Goal: Task Accomplishment & Management: Manage account settings

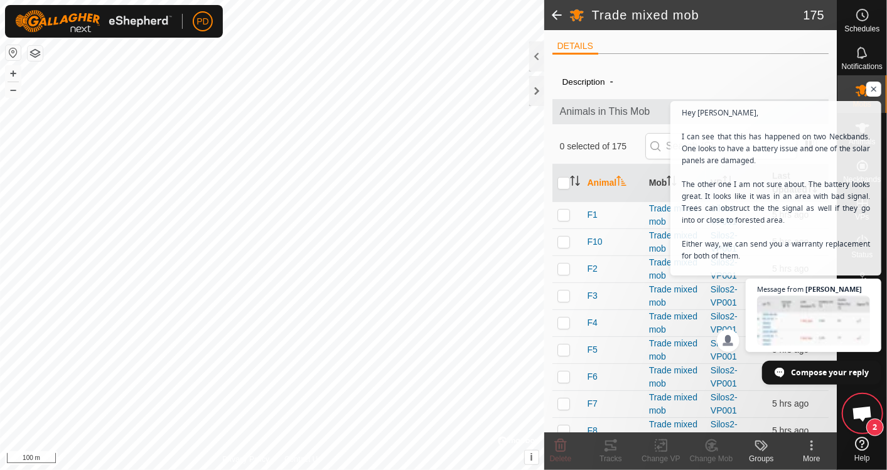
scroll to position [1640, 0]
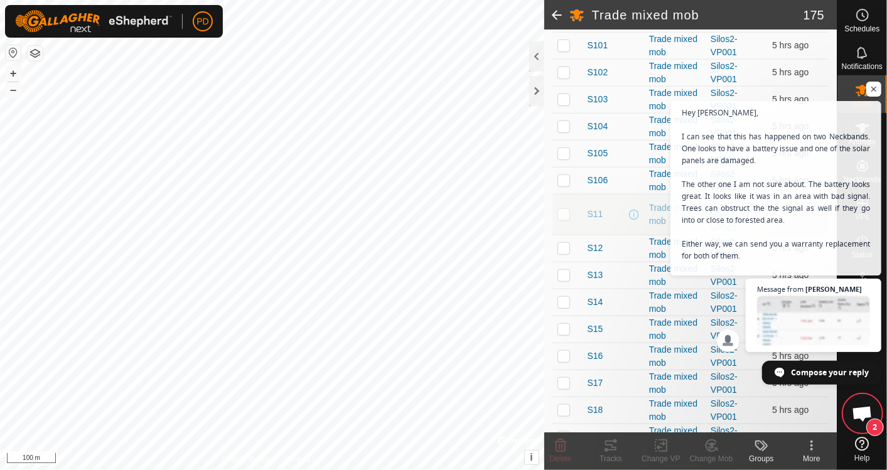
click at [819, 289] on span "[PERSON_NAME]" at bounding box center [833, 289] width 56 height 7
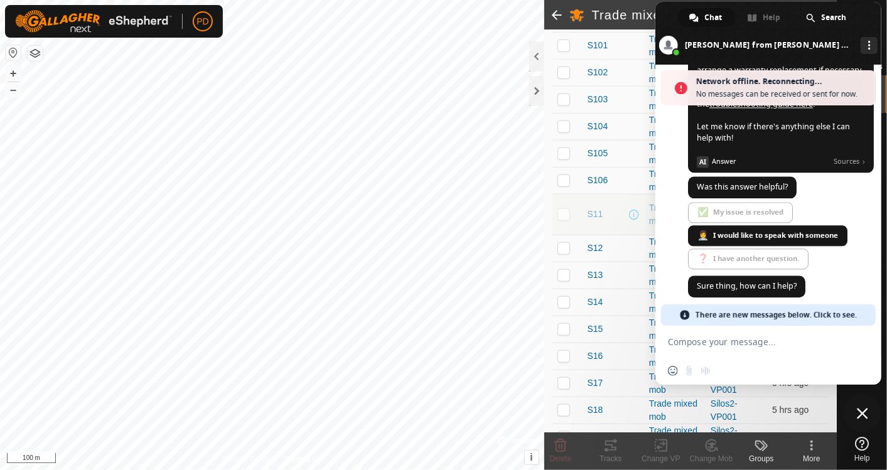
scroll to position [2016, 0]
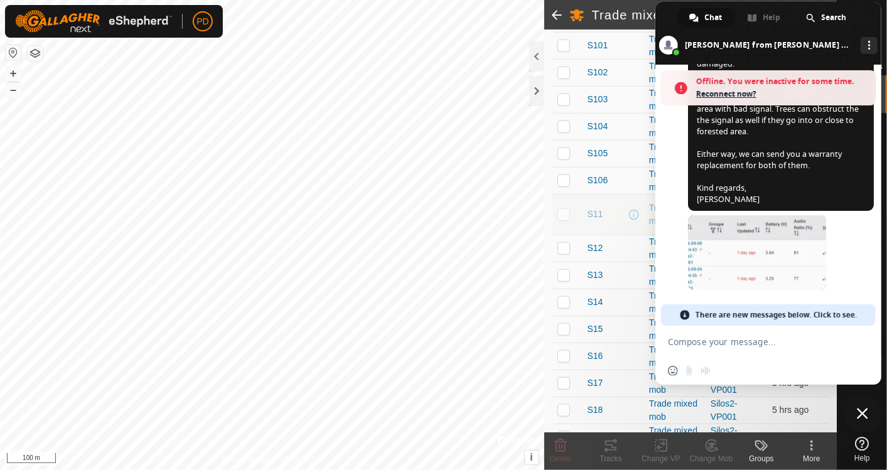
click at [742, 92] on span "Reconnect now?" at bounding box center [782, 94] width 173 height 13
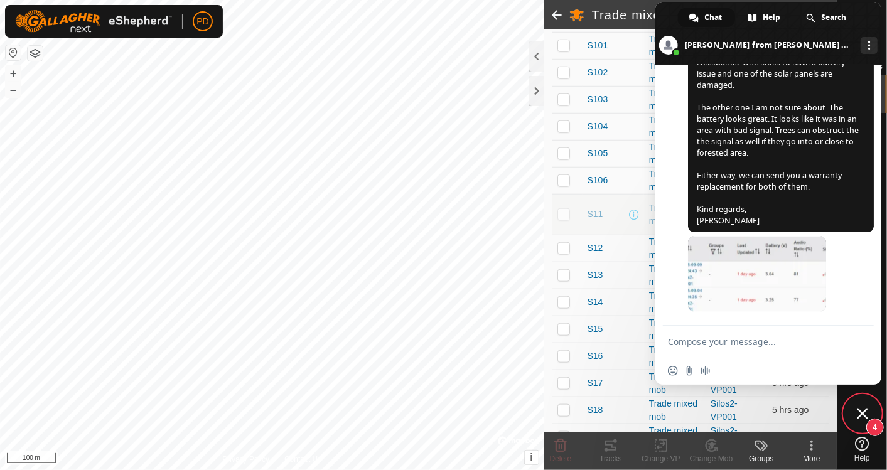
scroll to position [1954, 0]
click at [699, 337] on textarea "Compose your message..." at bounding box center [754, 341] width 173 height 11
type textarea "ok thanks."
click at [866, 338] on span "Send" at bounding box center [859, 341] width 21 height 21
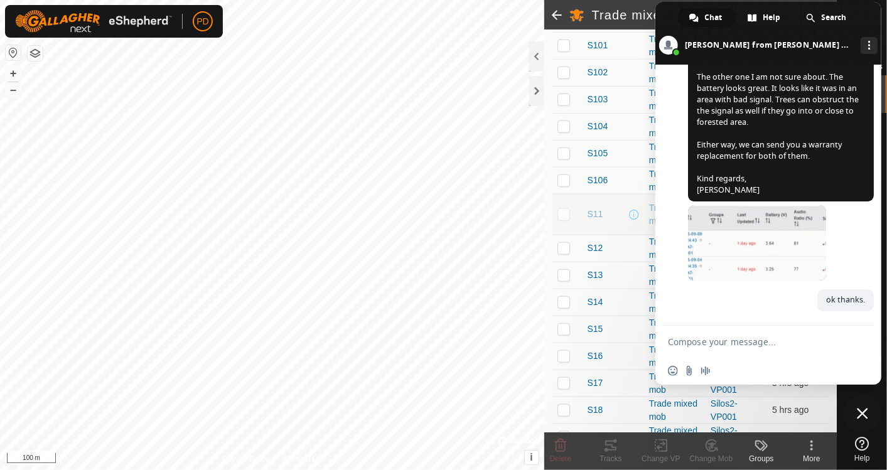
scroll to position [1985, 0]
click at [862, 409] on span "Close chat" at bounding box center [862, 413] width 11 height 11
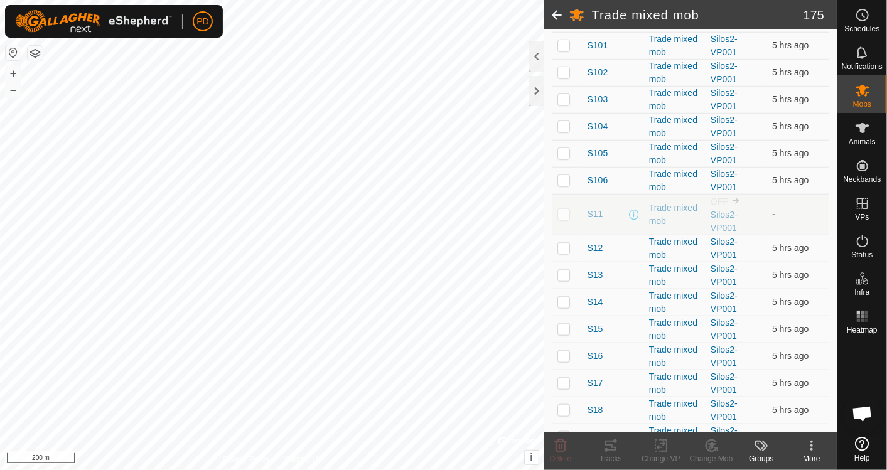
click at [536, 86] on div at bounding box center [536, 91] width 15 height 30
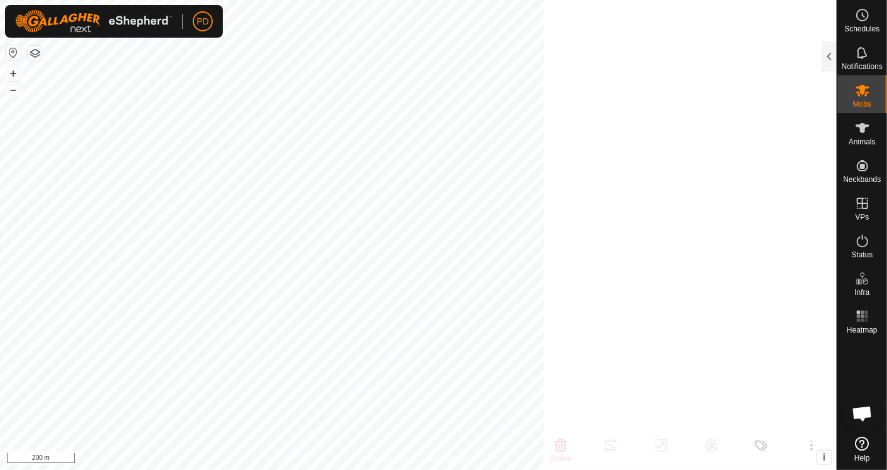
scroll to position [3360, 0]
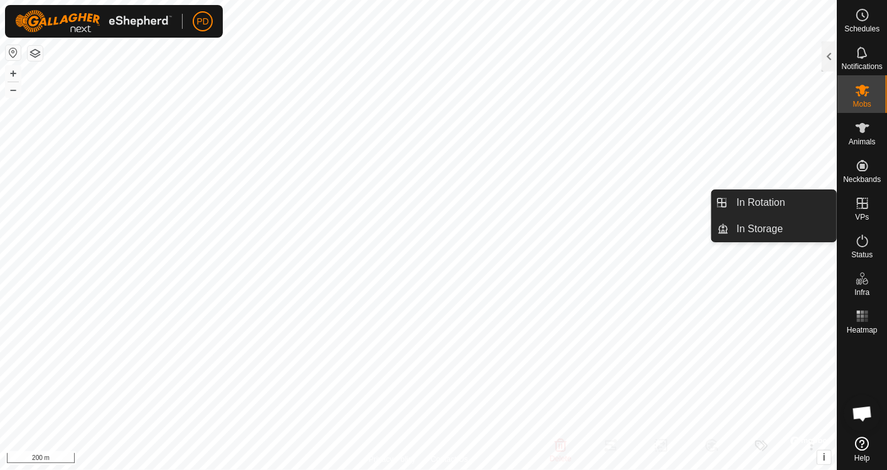
click at [770, 197] on link "In Rotation" at bounding box center [782, 202] width 107 height 25
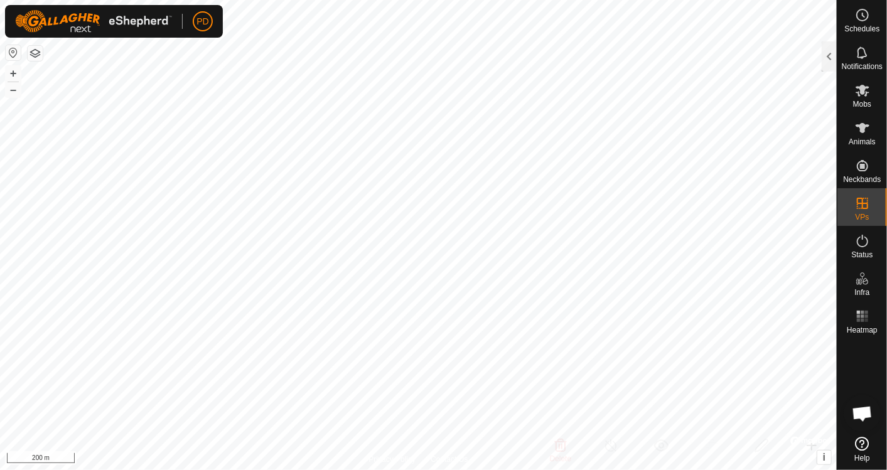
click at [825, 58] on div at bounding box center [829, 56] width 15 height 30
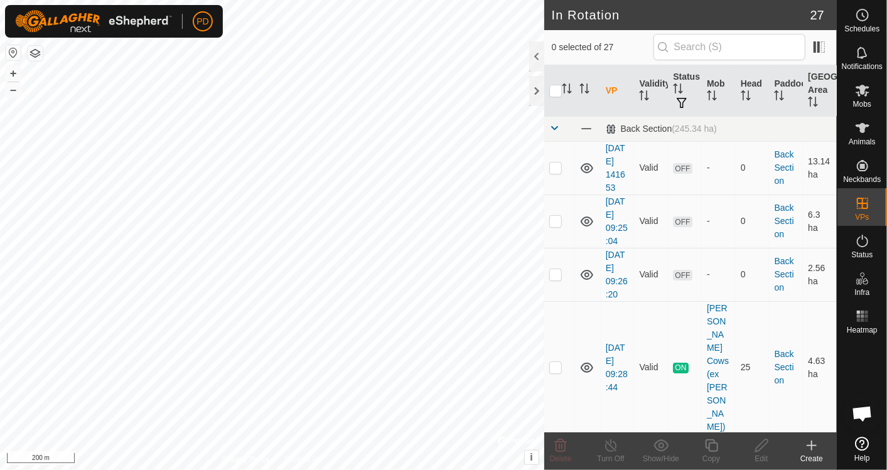
click at [812, 448] on icon at bounding box center [812, 445] width 0 height 9
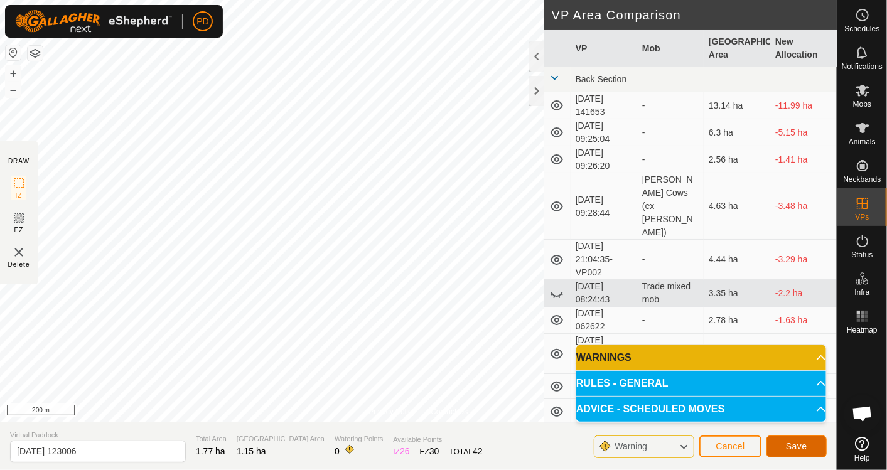
click at [803, 449] on span "Save" at bounding box center [796, 446] width 21 height 10
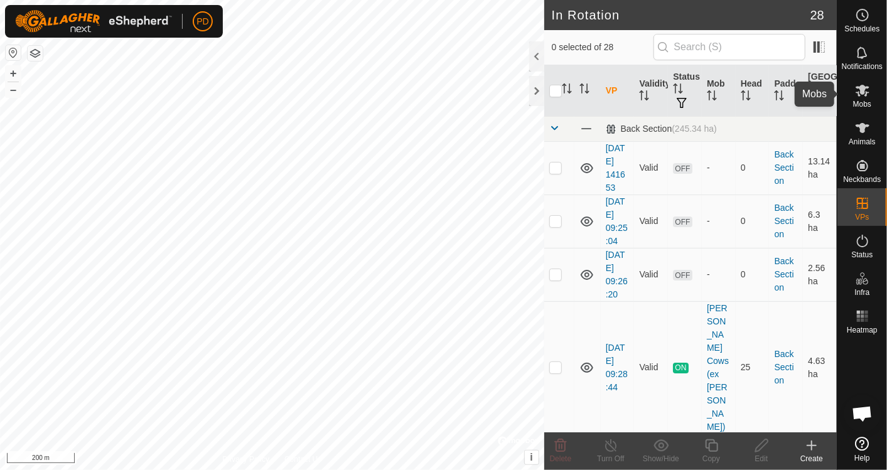
click at [871, 97] on es-mob-svg-icon at bounding box center [862, 90] width 23 height 20
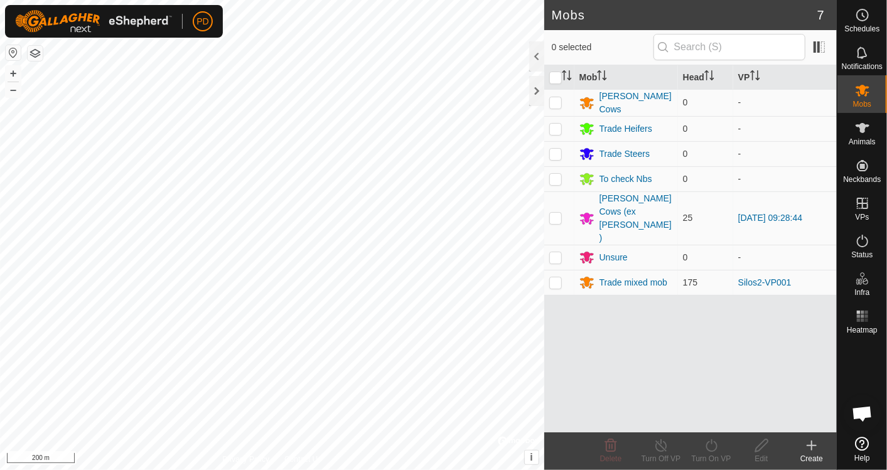
click at [555, 213] on p-checkbox at bounding box center [555, 218] width 13 height 10
checkbox input "true"
click at [709, 444] on icon at bounding box center [712, 445] width 16 height 15
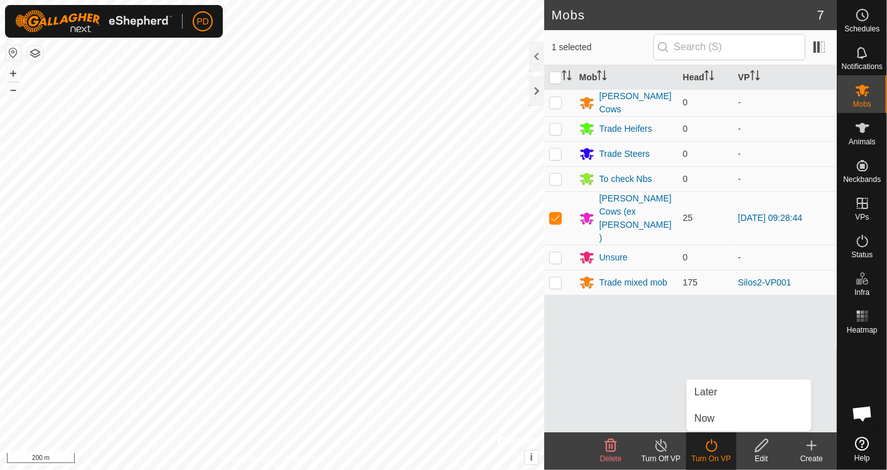
click at [708, 421] on link "Now" at bounding box center [749, 418] width 124 height 25
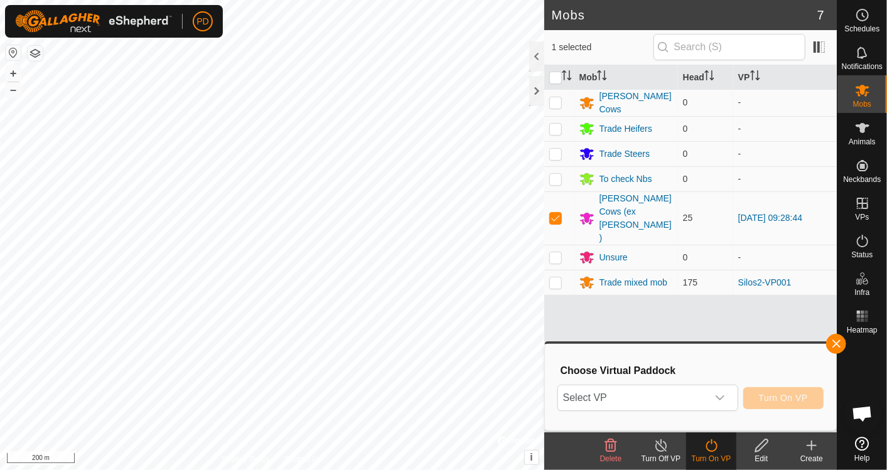
click at [721, 399] on icon "dropdown trigger" at bounding box center [720, 397] width 9 height 5
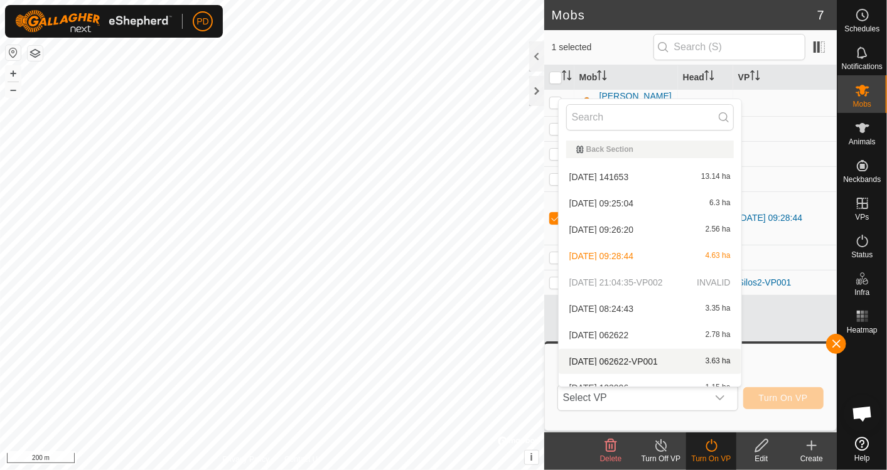
scroll to position [13, 0]
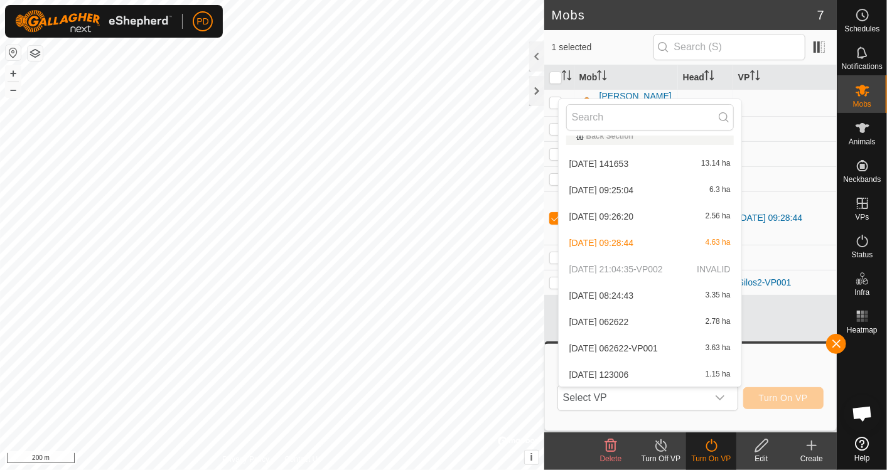
click at [620, 367] on li "2025-09-11 123006 1.15 ha" at bounding box center [650, 374] width 183 height 25
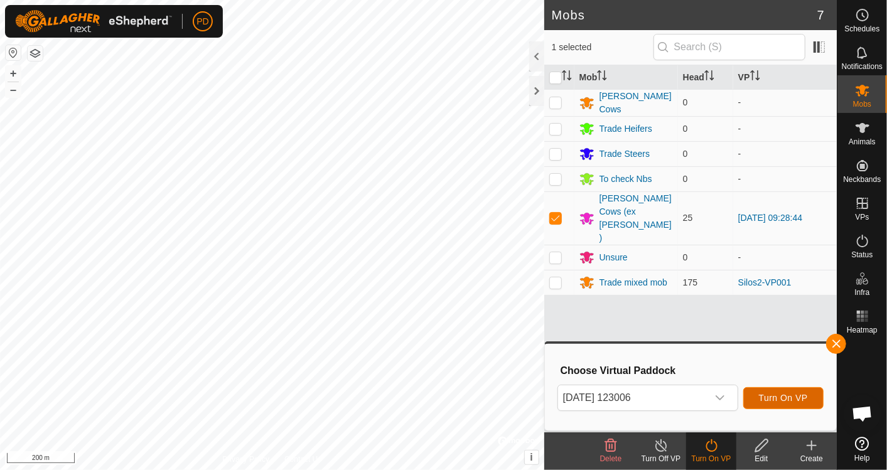
click at [764, 396] on span "Turn On VP" at bounding box center [783, 398] width 49 height 10
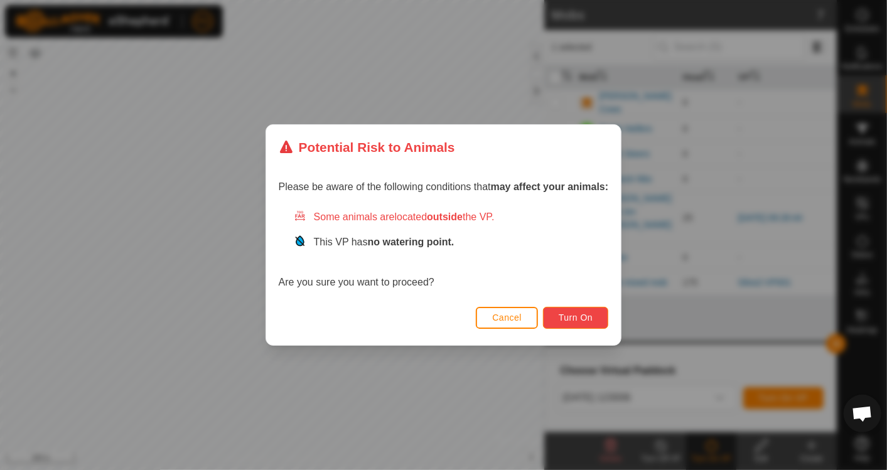
click at [578, 318] on span "Turn On" at bounding box center [576, 318] width 34 height 10
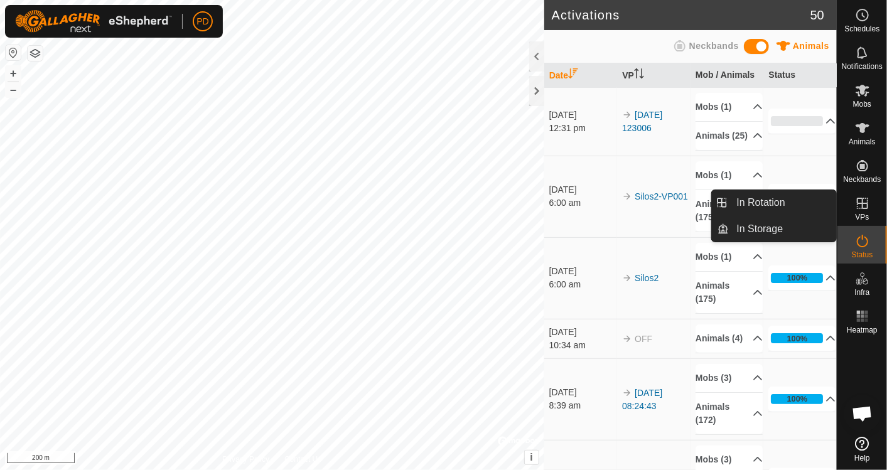
drag, startPoint x: 838, startPoint y: 209, endPoint x: 871, endPoint y: 213, distance: 32.9
click at [871, 213] on div "VPs" at bounding box center [862, 207] width 50 height 38
click at [775, 201] on link "In Rotation" at bounding box center [782, 202] width 107 height 25
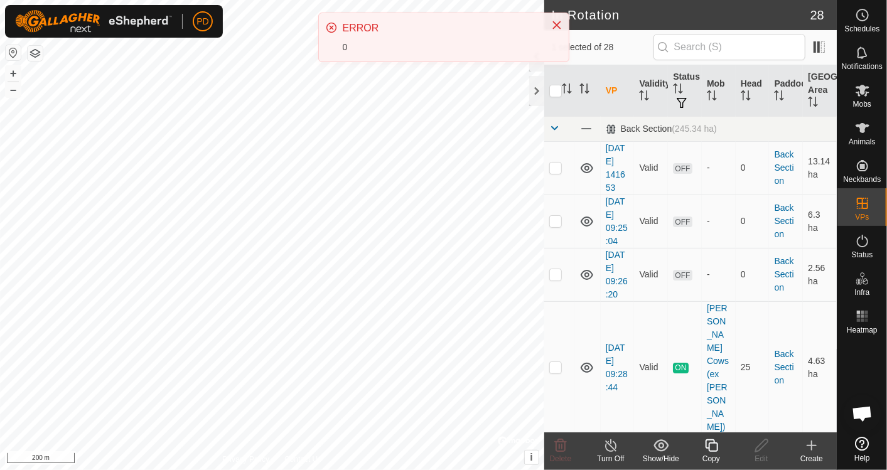
click at [814, 449] on icon at bounding box center [811, 445] width 15 height 15
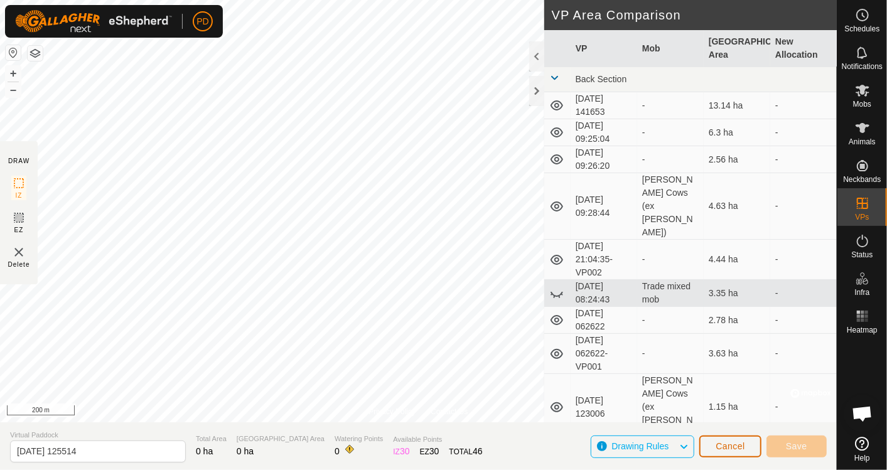
click at [742, 446] on span "Cancel" at bounding box center [730, 446] width 29 height 10
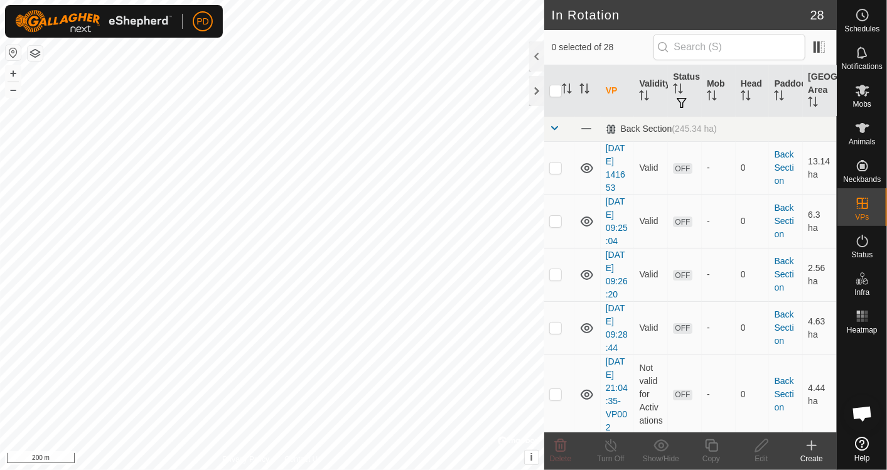
checkbox input "true"
click at [859, 97] on icon at bounding box center [862, 90] width 15 height 15
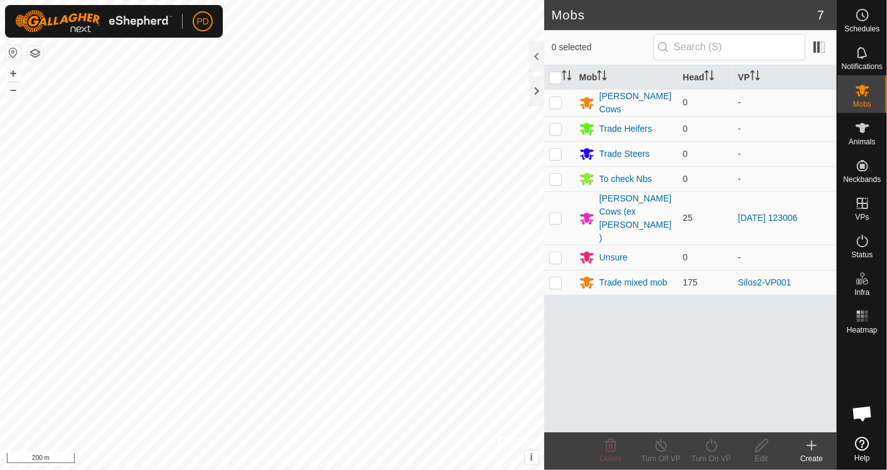
click at [555, 277] on p-checkbox at bounding box center [555, 282] width 13 height 10
checkbox input "true"
click at [706, 453] on div "Turn On VP" at bounding box center [711, 458] width 50 height 11
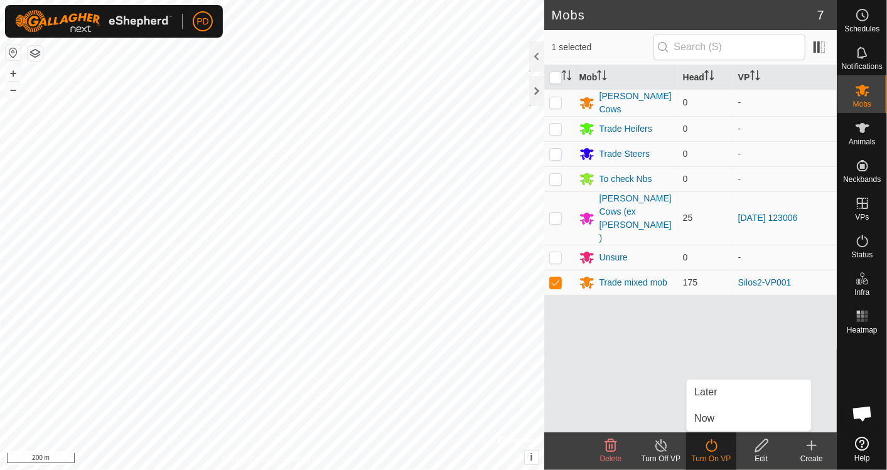
click at [716, 421] on link "Now" at bounding box center [749, 418] width 124 height 25
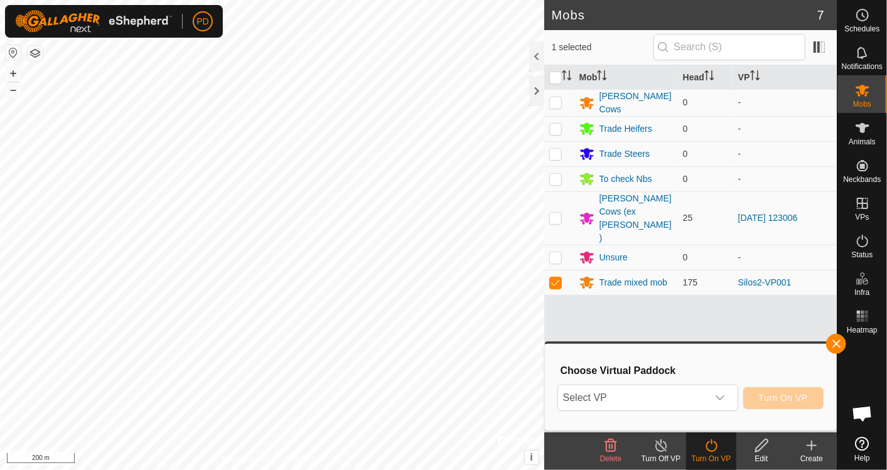
click at [725, 395] on icon "dropdown trigger" at bounding box center [720, 398] width 10 height 10
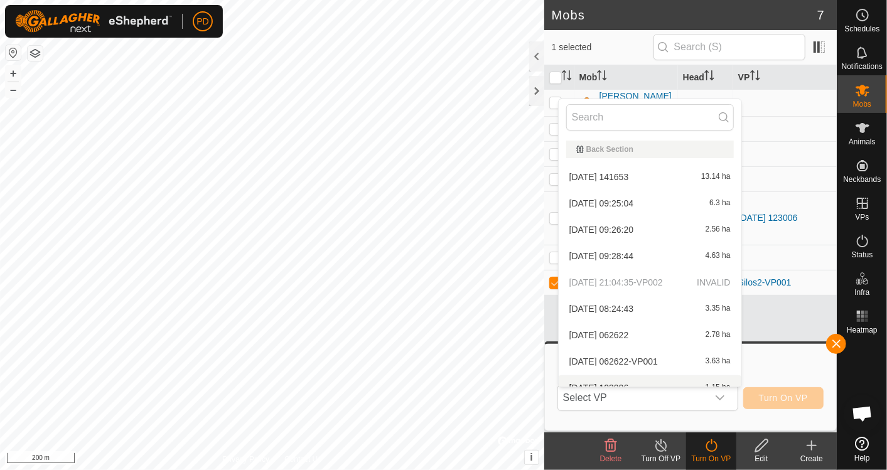
scroll to position [13, 0]
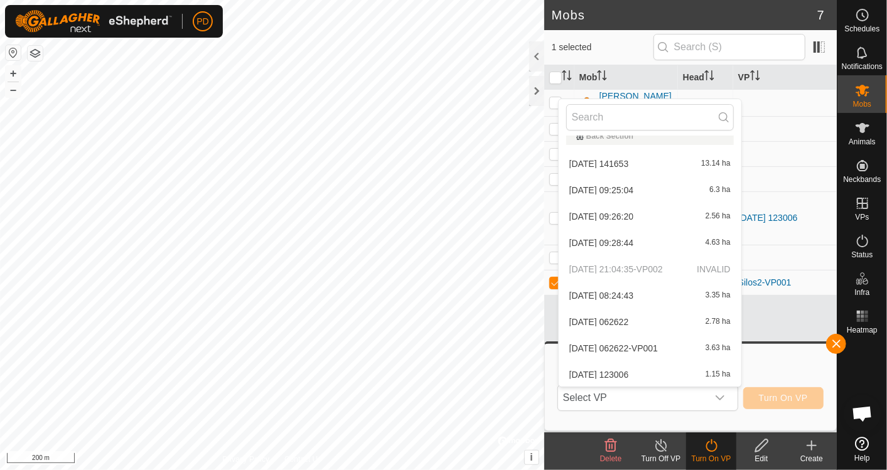
click at [634, 317] on li "2025-09-11 062622 2.78 ha" at bounding box center [650, 321] width 183 height 25
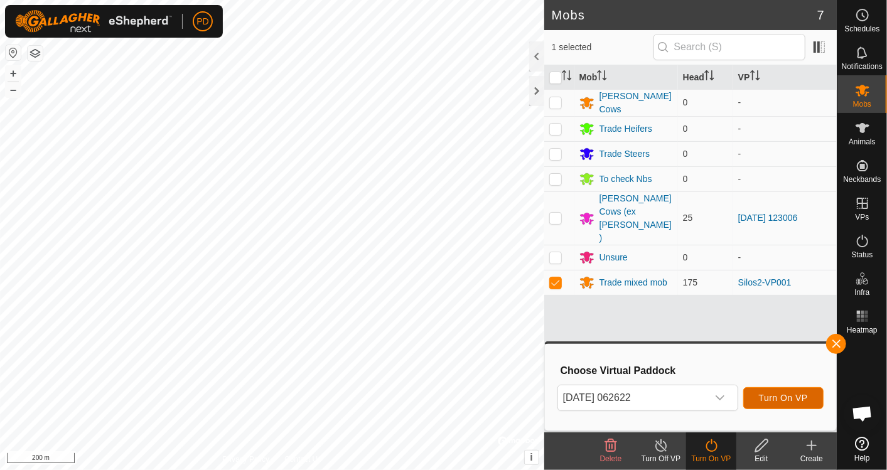
click at [768, 396] on span "Turn On VP" at bounding box center [783, 398] width 49 height 10
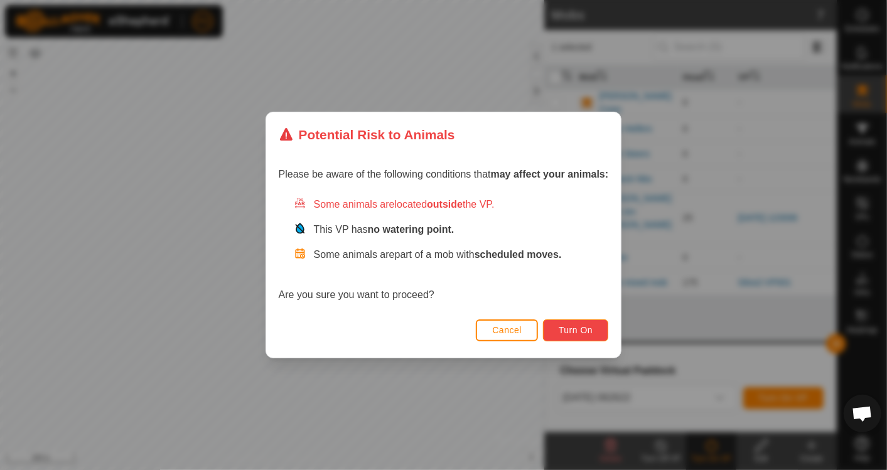
click at [570, 326] on span "Turn On" at bounding box center [576, 330] width 34 height 10
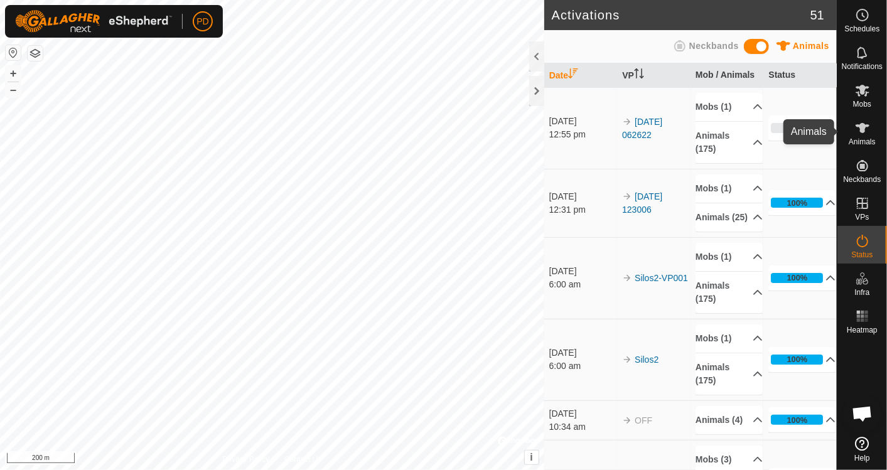
click at [863, 135] on icon at bounding box center [862, 128] width 15 height 15
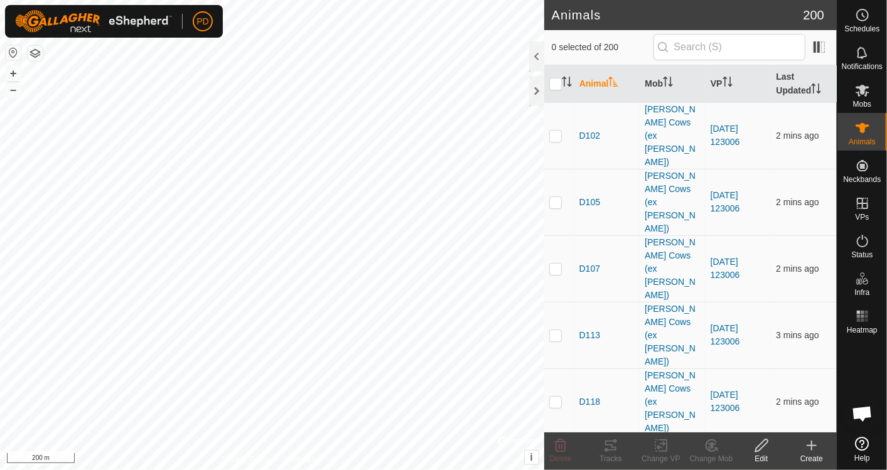
scroll to position [1952, 0]
click at [861, 242] on icon at bounding box center [862, 240] width 15 height 15
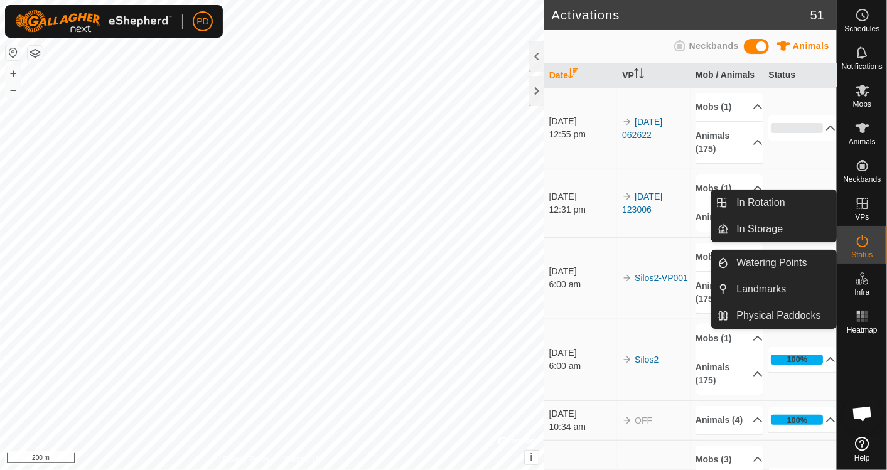
click at [866, 285] on icon at bounding box center [862, 278] width 15 height 15
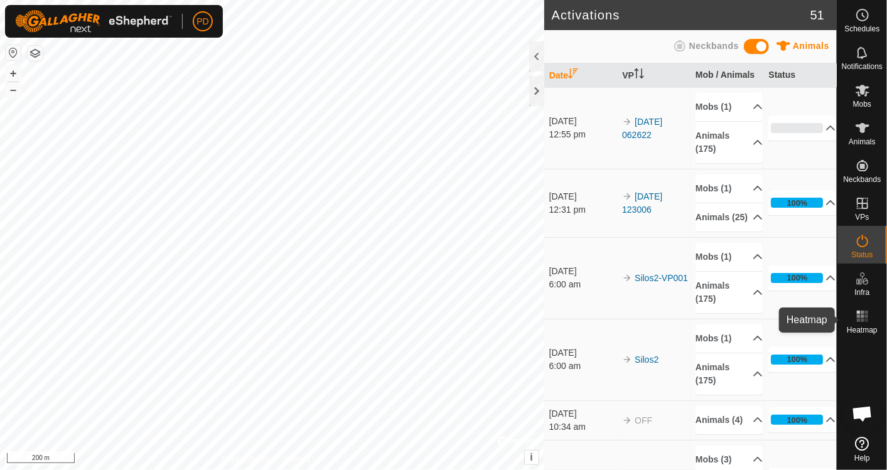
click at [864, 312] on rect at bounding box center [862, 312] width 3 height 3
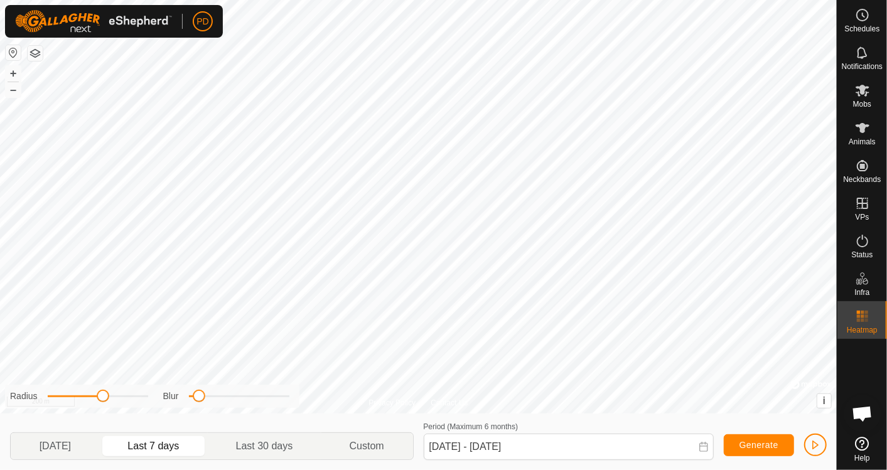
click at [55, 441] on p-togglebutton "[DATE]" at bounding box center [55, 446] width 89 height 26
type input "[DATE] - [DATE]"
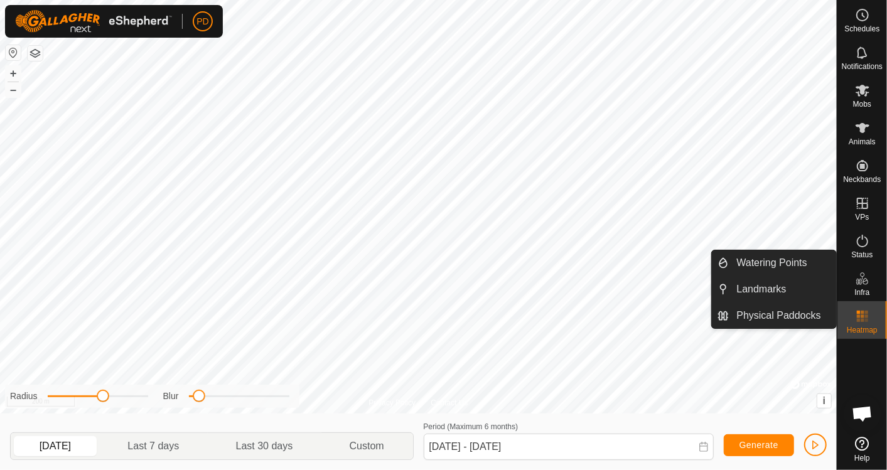
click at [867, 280] on icon at bounding box center [862, 278] width 15 height 15
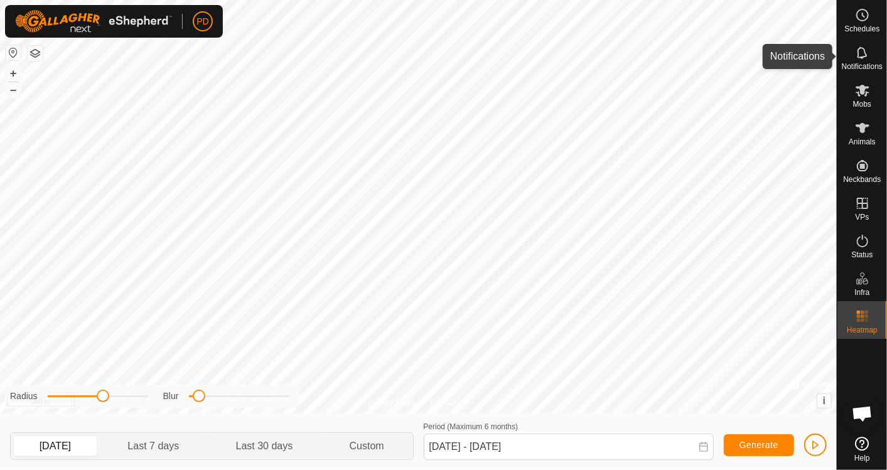
click at [866, 58] on icon at bounding box center [862, 52] width 15 height 15
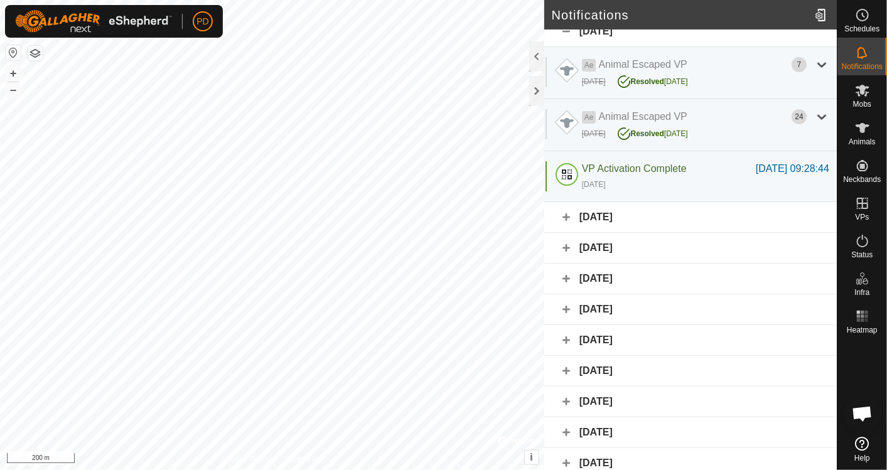
scroll to position [19, 0]
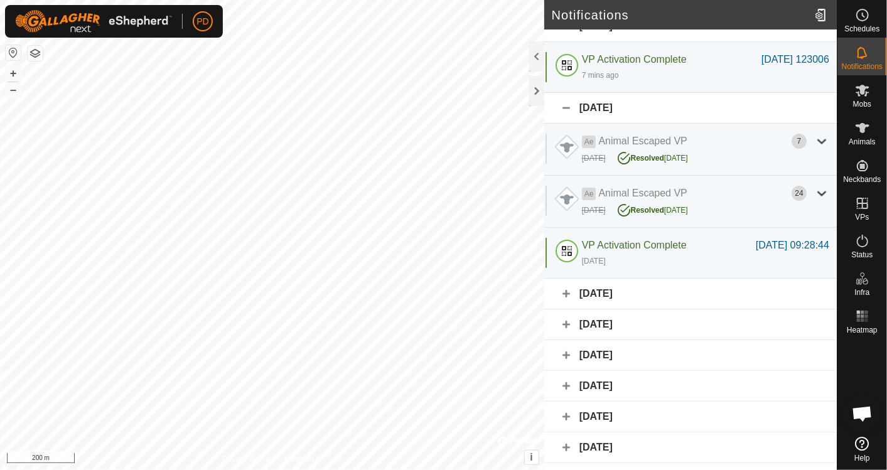
click at [859, 407] on span "Open chat" at bounding box center [862, 415] width 21 height 18
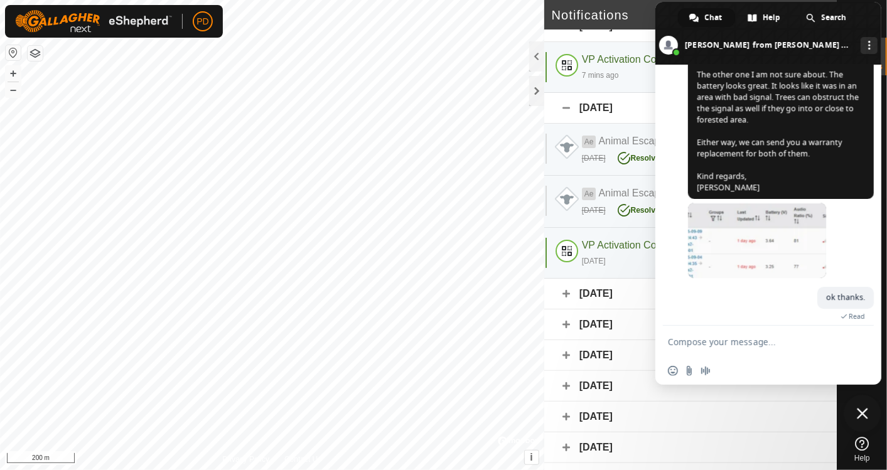
scroll to position [1985, 0]
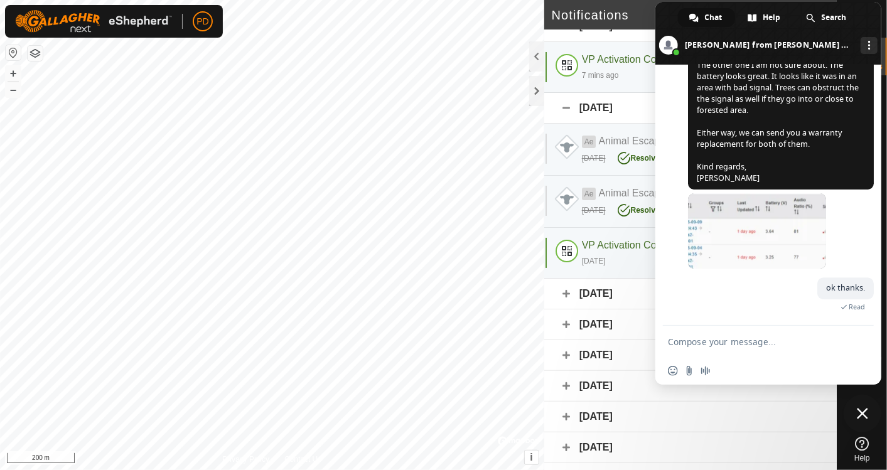
click at [704, 341] on textarea "Compose your message..." at bounding box center [754, 341] width 173 height 11
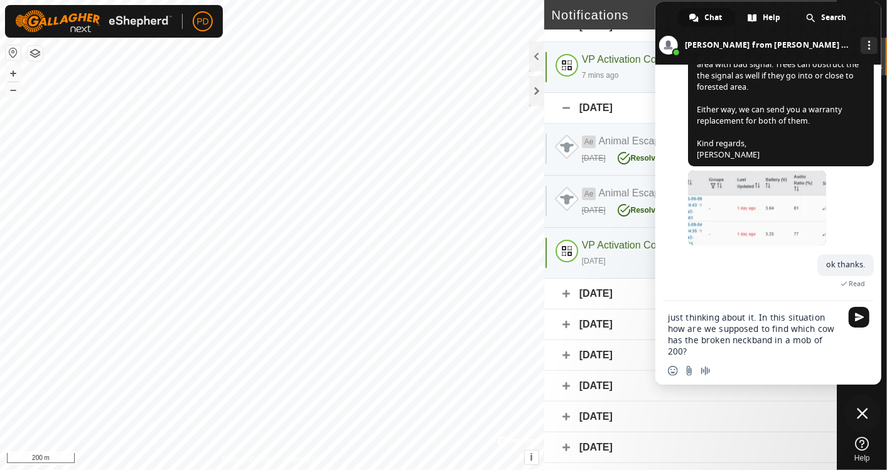
type textarea "just thinking about it. In this situation how are we supposed to find which cow…"
click at [859, 323] on span "Send" at bounding box center [859, 317] width 21 height 21
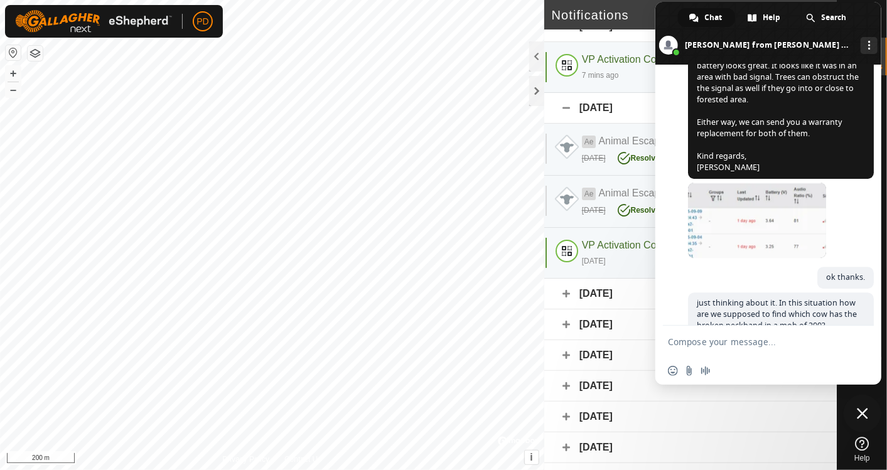
scroll to position [2021, 0]
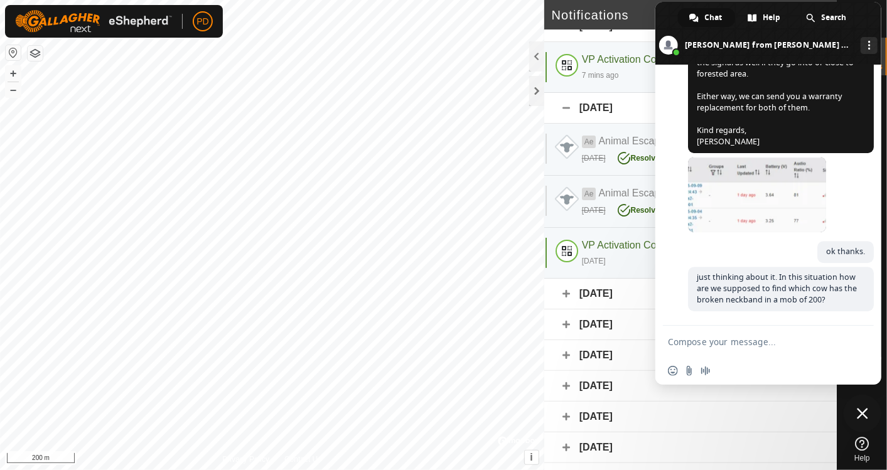
click at [862, 413] on span "Close chat" at bounding box center [862, 413] width 11 height 11
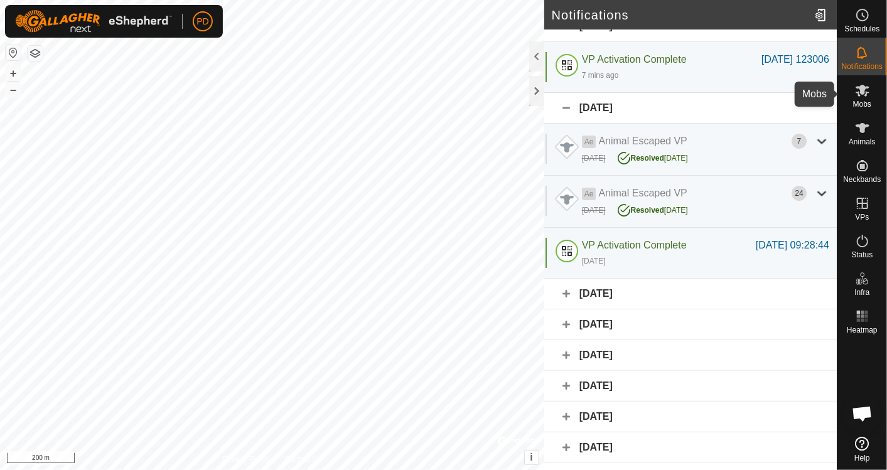
click at [861, 90] on icon at bounding box center [862, 91] width 14 height 12
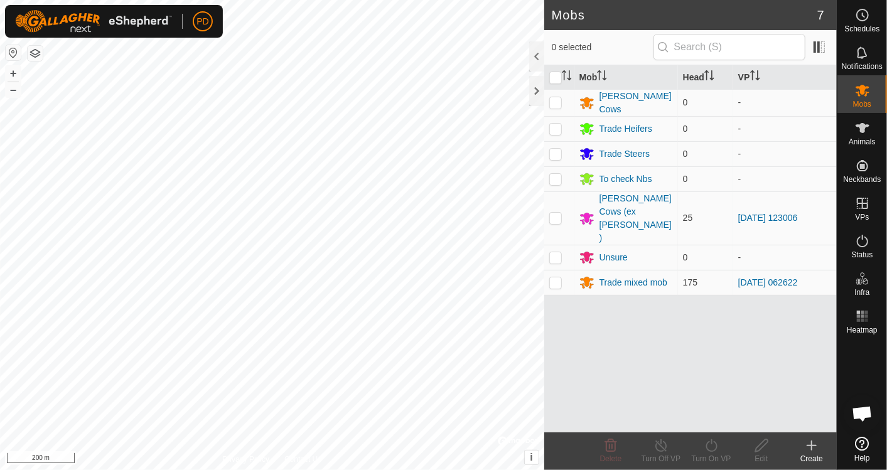
click at [638, 276] on div "Trade mixed mob" at bounding box center [633, 282] width 68 height 13
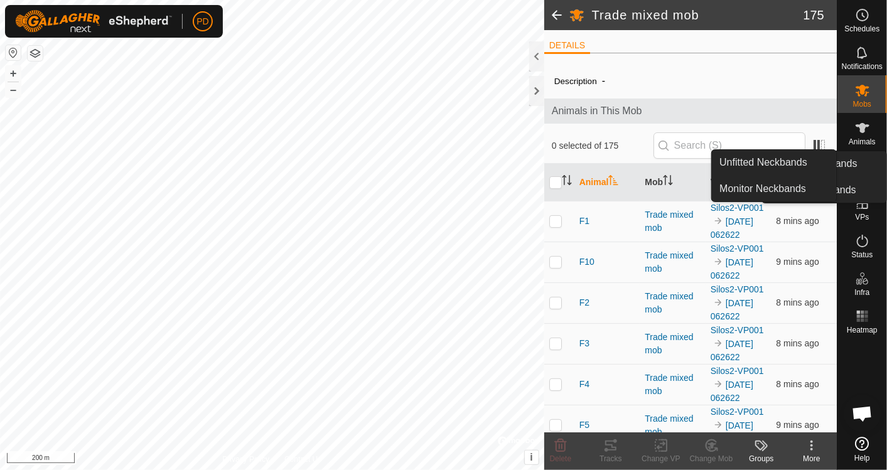
drag, startPoint x: 830, startPoint y: 46, endPoint x: 866, endPoint y: 166, distance: 125.1
click at [800, 188] on link "Monitor Neckbands" at bounding box center [774, 188] width 124 height 25
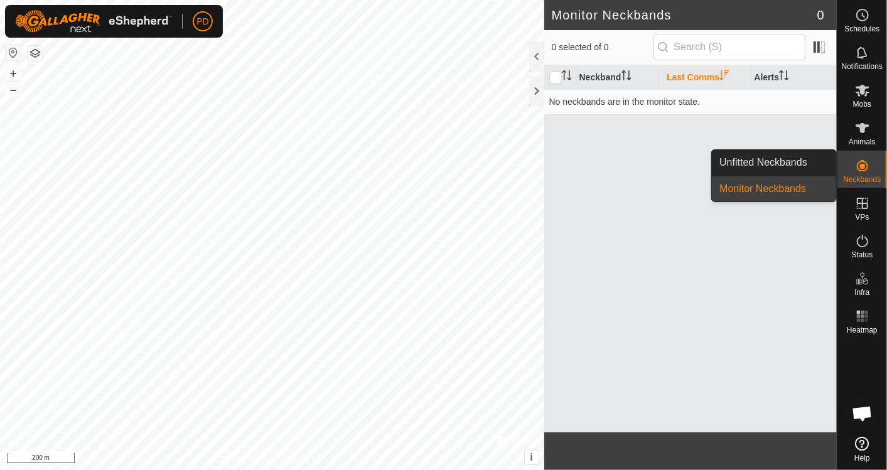
click at [785, 168] on link "Unfitted Neckbands" at bounding box center [774, 162] width 124 height 25
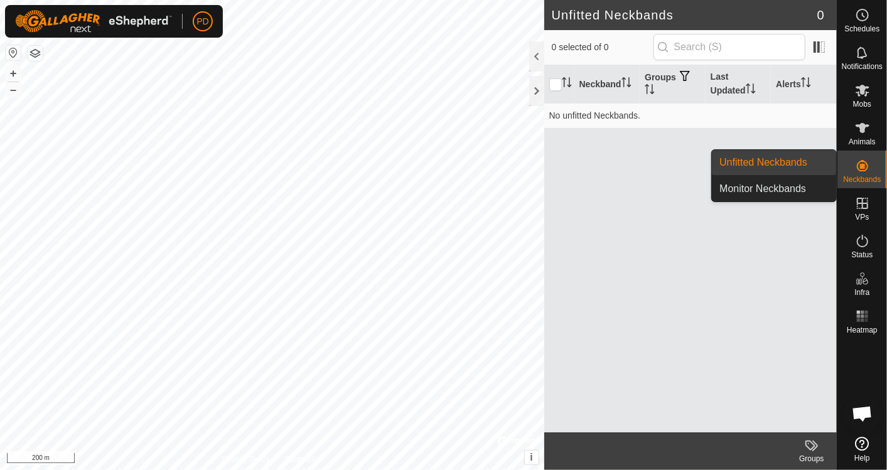
click at [785, 168] on link "Unfitted Neckbands" at bounding box center [774, 162] width 124 height 25
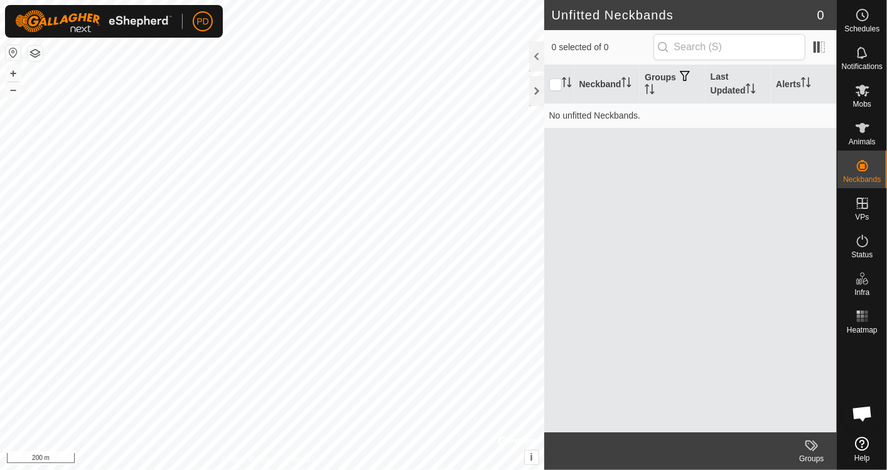
click at [744, 269] on div "Neckband Groups Last Updated Alerts No unfitted Neckbands." at bounding box center [690, 248] width 292 height 367
click at [865, 138] on span "Animals" at bounding box center [862, 142] width 27 height 8
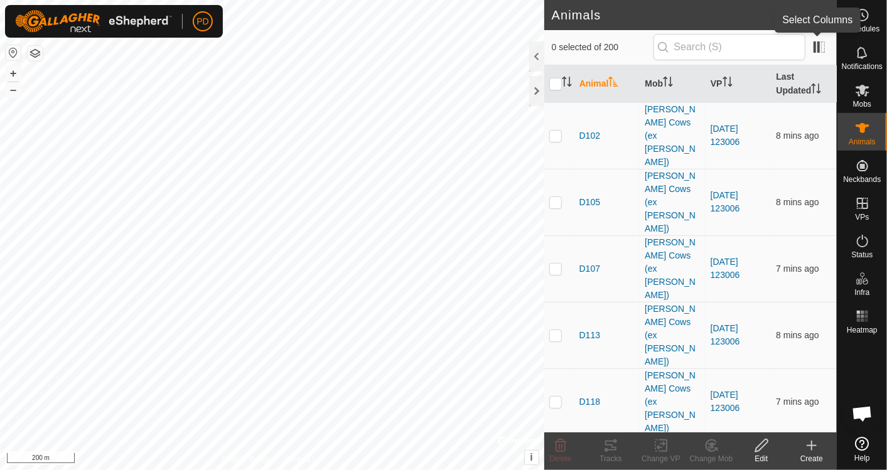
click at [823, 50] on span at bounding box center [819, 47] width 20 height 20
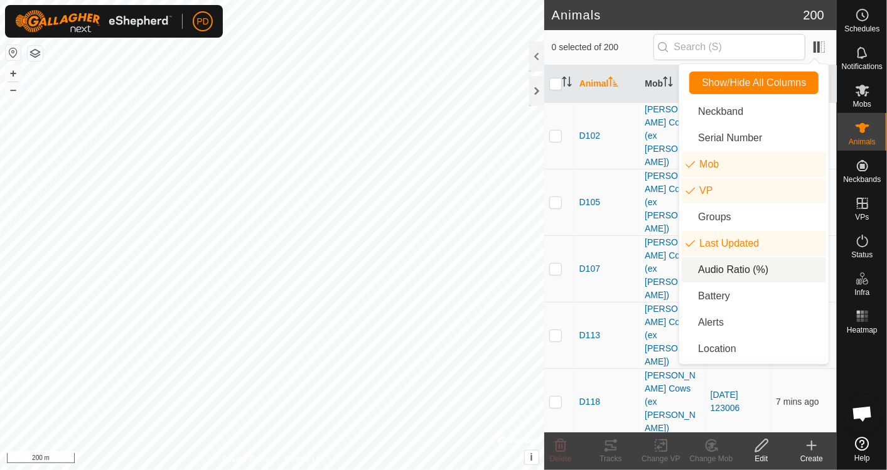
click at [731, 269] on li "Audio Ratio (%)" at bounding box center [754, 269] width 144 height 25
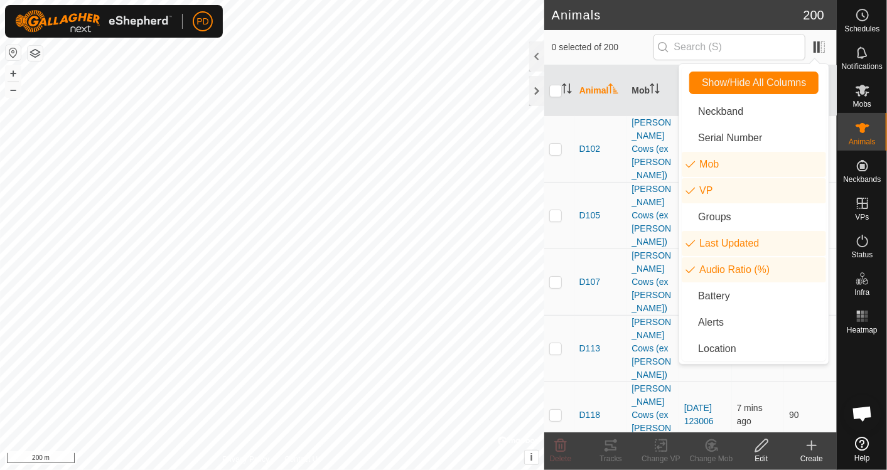
click at [615, 104] on th "Animal" at bounding box center [600, 90] width 53 height 51
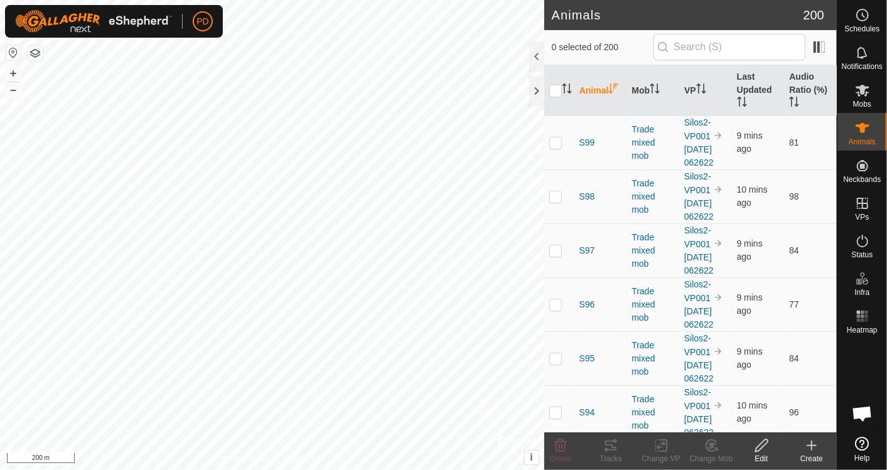
drag, startPoint x: 776, startPoint y: 78, endPoint x: 802, endPoint y: 242, distance: 165.9
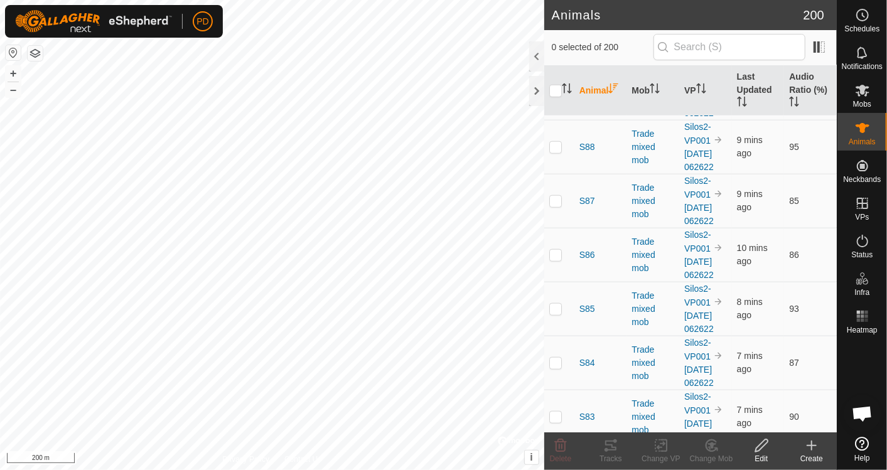
click at [657, 86] on icon "Activate to sort" at bounding box center [657, 88] width 1 height 10
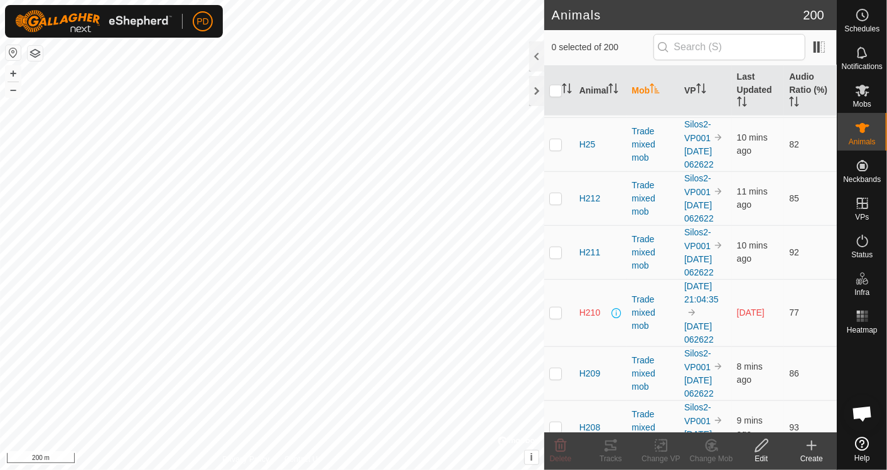
scroll to position [8349, 0]
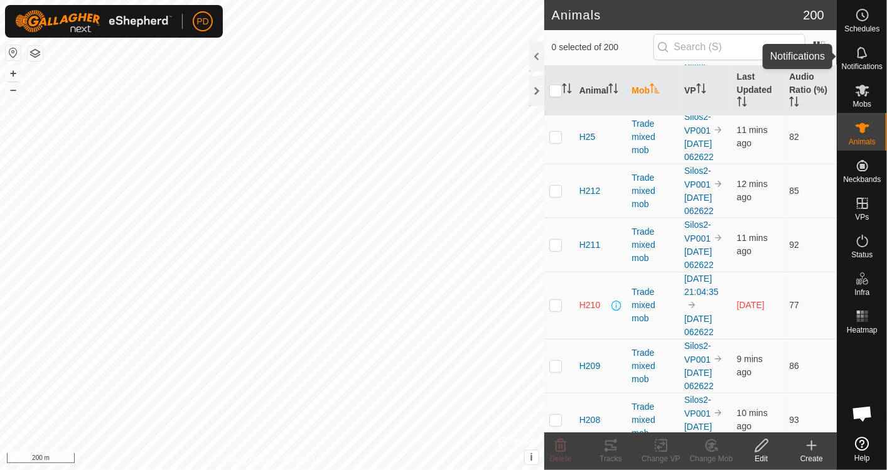
click at [861, 56] on icon at bounding box center [862, 52] width 15 height 15
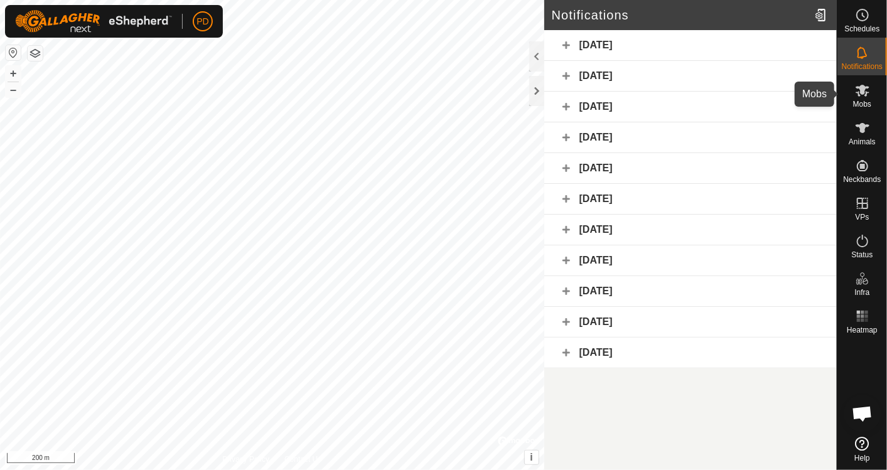
click at [859, 93] on icon at bounding box center [862, 90] width 15 height 15
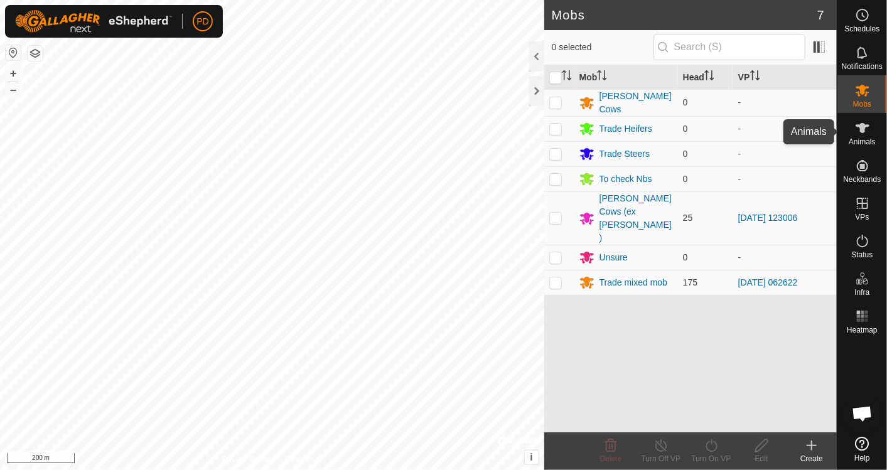
click at [861, 129] on icon at bounding box center [862, 128] width 14 height 10
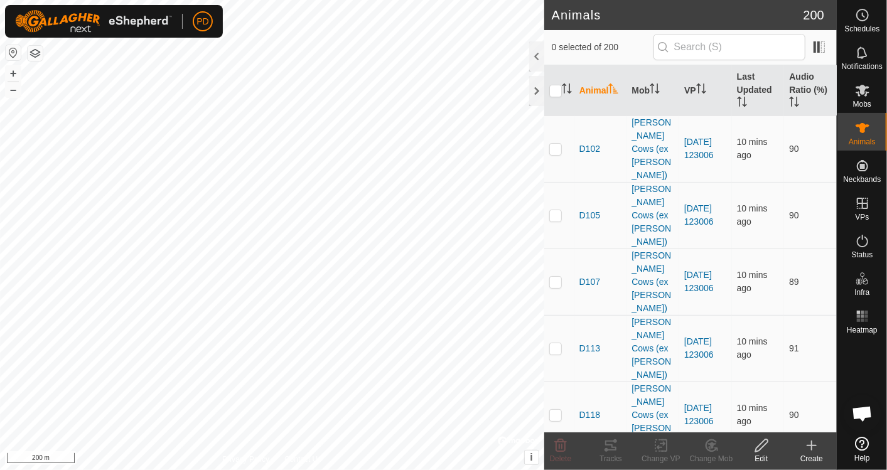
click at [866, 412] on span "Open chat" at bounding box center [862, 415] width 21 height 18
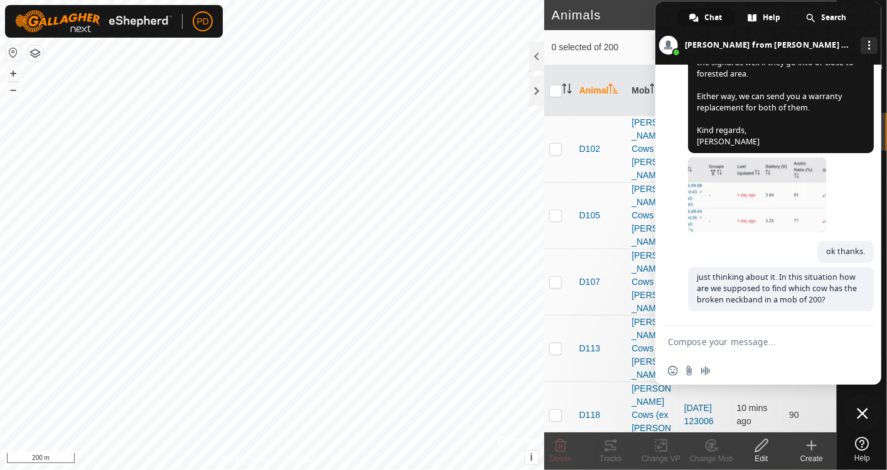
click at [709, 343] on textarea "Compose your message..." at bounding box center [754, 341] width 173 height 11
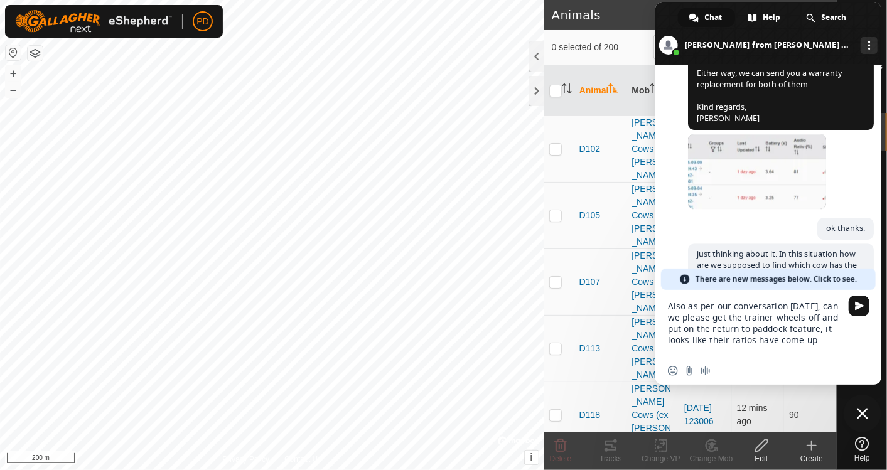
type textarea "Also as per our conversation [DATE], can we please get the trainer wheels off a…"
click at [863, 306] on span "Send" at bounding box center [859, 305] width 9 height 9
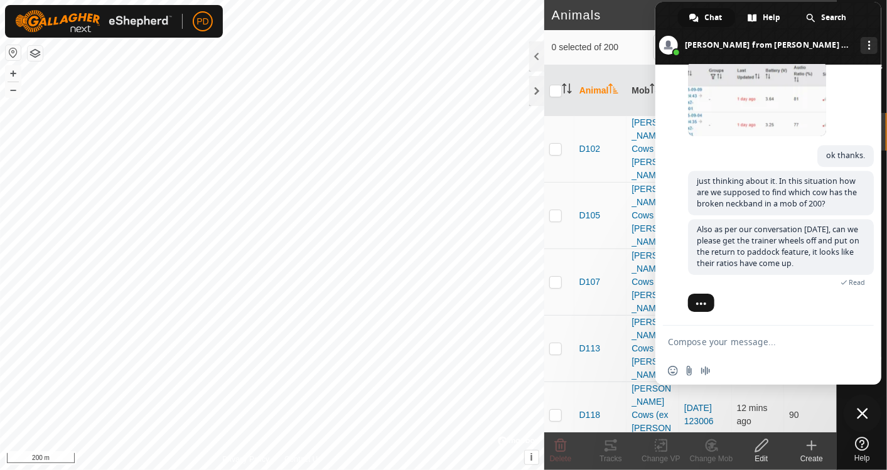
scroll to position [2118, 0]
click at [864, 405] on span "Close chat" at bounding box center [863, 414] width 38 height 38
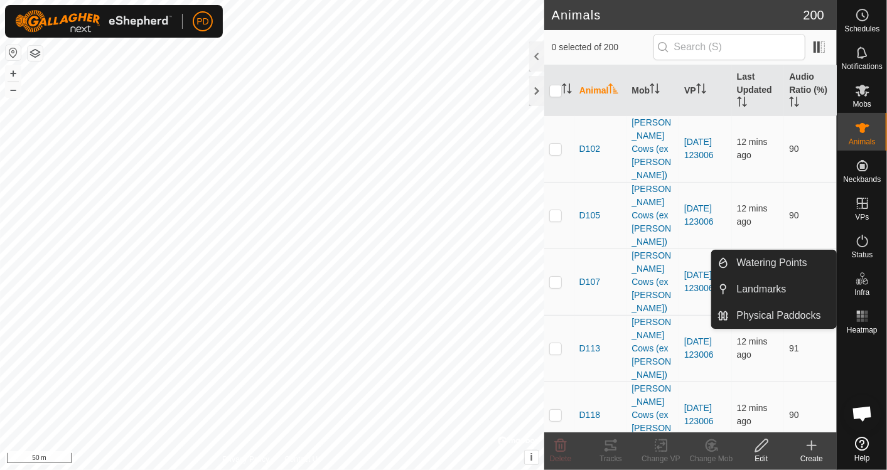
click at [789, 260] on link "Watering Points" at bounding box center [782, 262] width 107 height 25
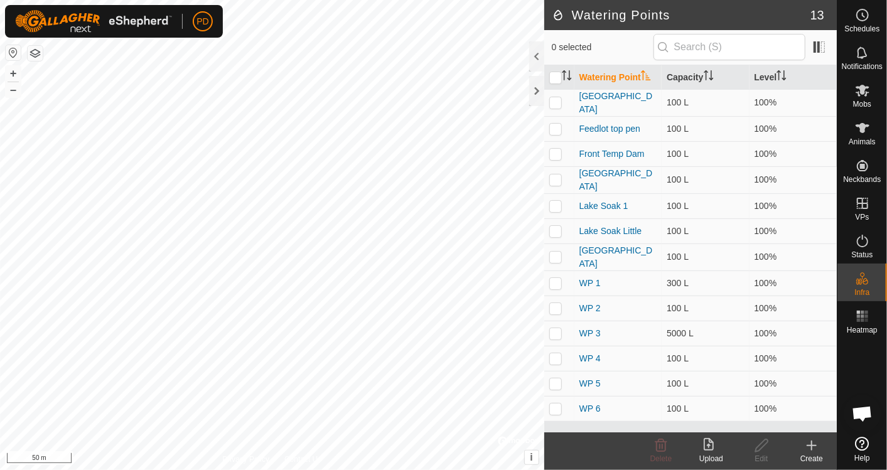
click at [812, 443] on icon at bounding box center [812, 445] width 0 height 9
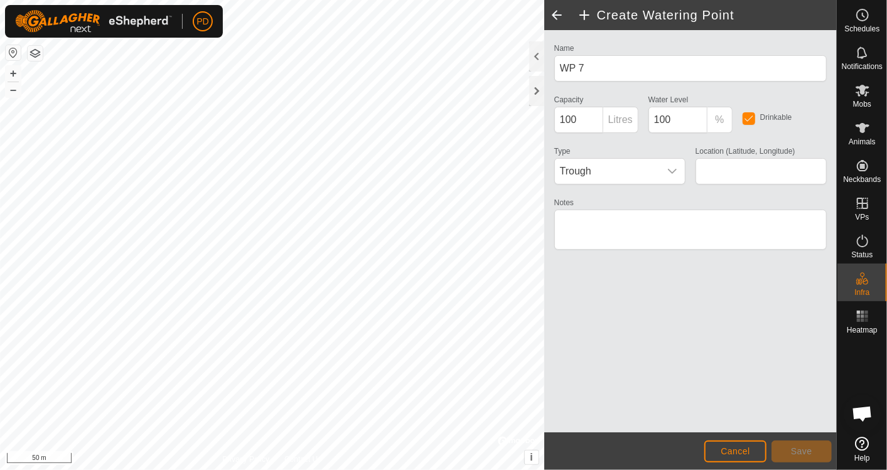
type input "-34.944404, 118.089523"
click at [800, 453] on span "Save" at bounding box center [801, 451] width 21 height 10
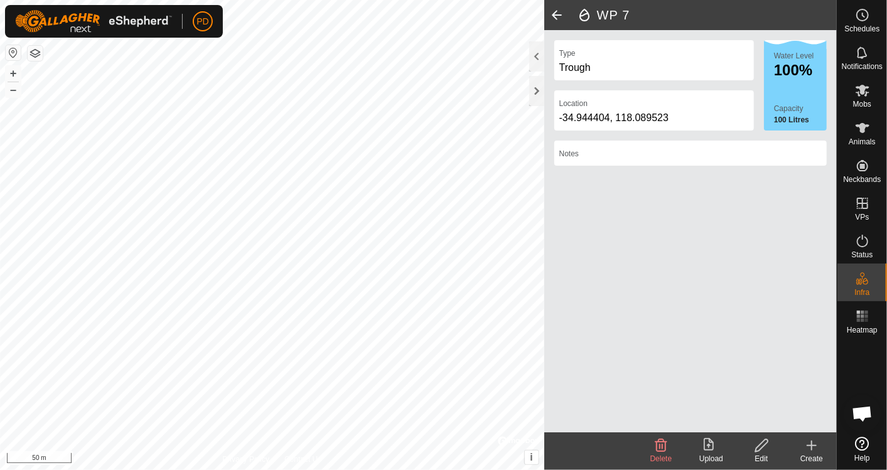
click at [536, 88] on div at bounding box center [536, 91] width 15 height 30
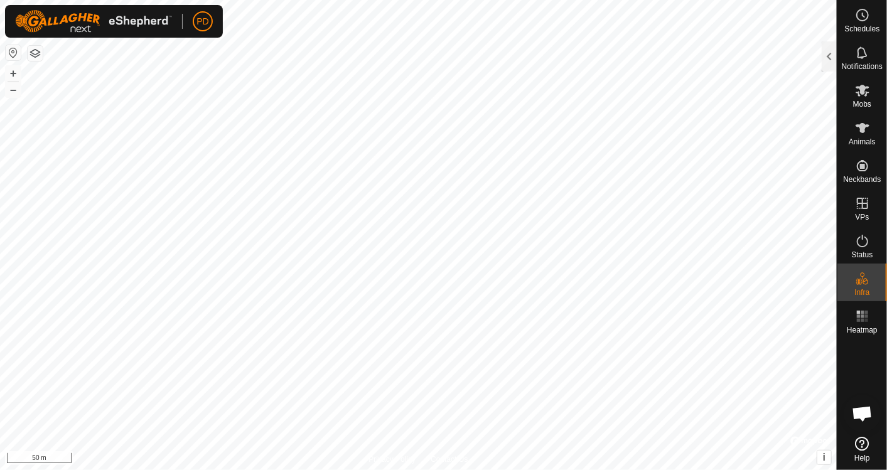
scroll to position [2093, 0]
click at [865, 132] on icon at bounding box center [862, 128] width 15 height 15
click at [826, 50] on div at bounding box center [829, 56] width 15 height 30
click at [832, 62] on div at bounding box center [829, 56] width 15 height 30
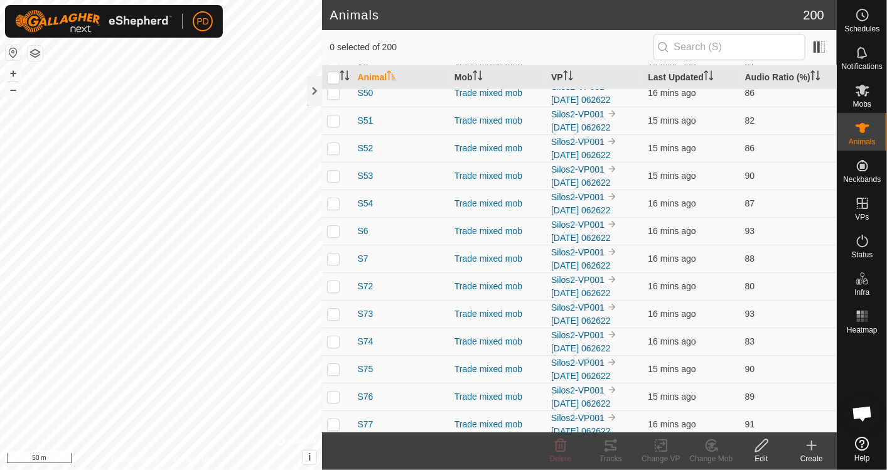
scroll to position [5147, 0]
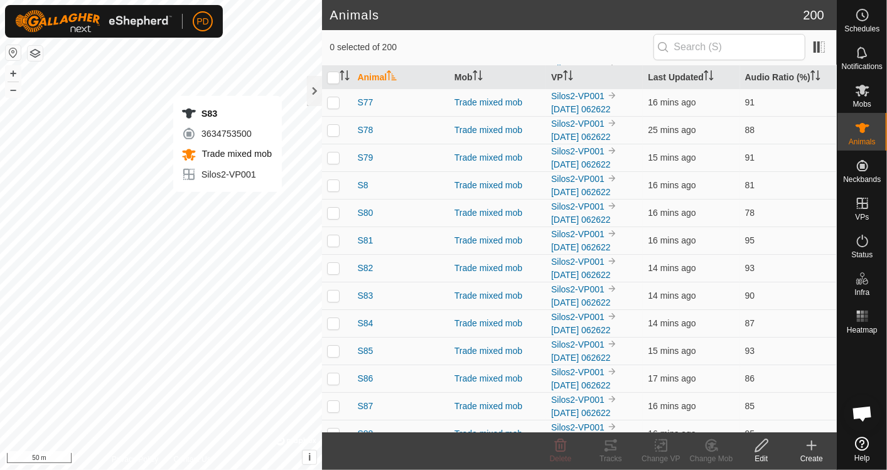
checkbox input "true"
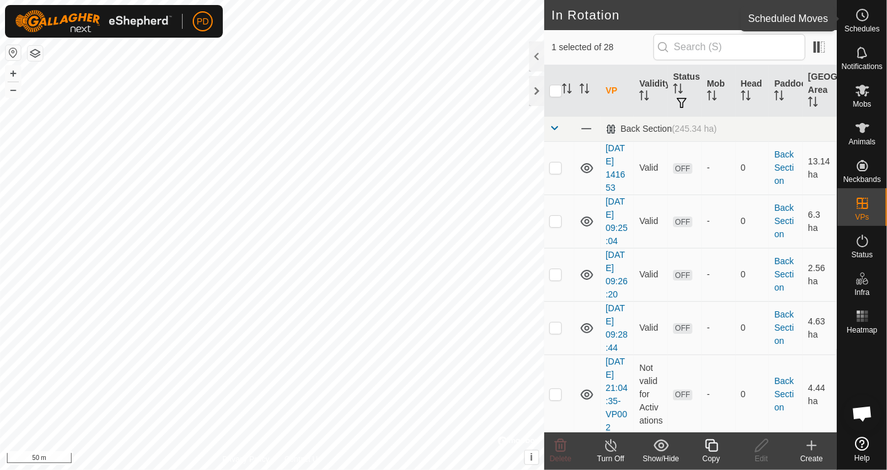
click at [854, 16] on es-schedule-vp-svg-icon at bounding box center [862, 15] width 23 height 20
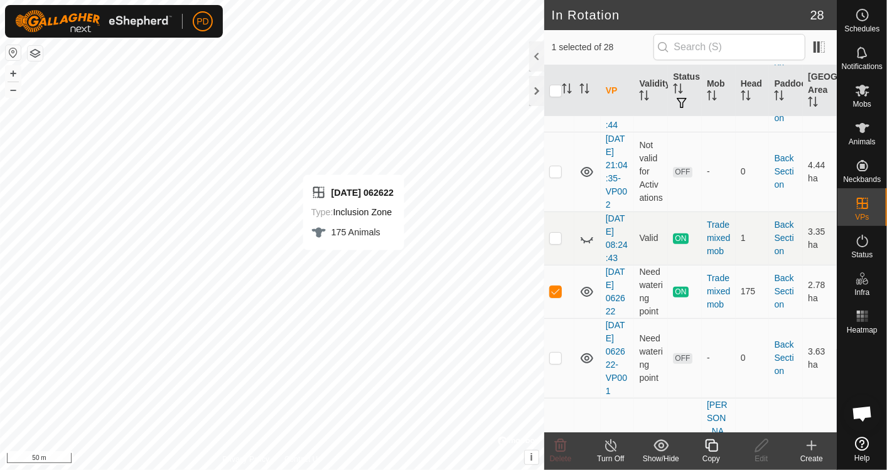
scroll to position [2118, 0]
click at [552, 239] on p-checkbox at bounding box center [555, 238] width 13 height 10
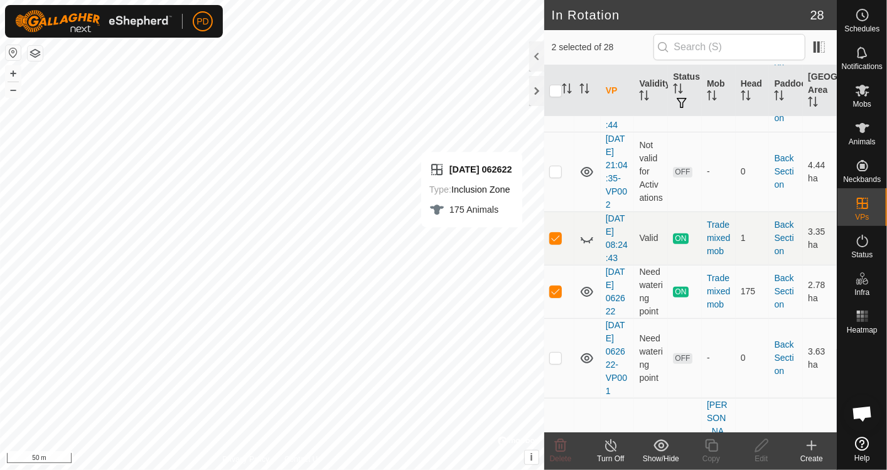
click at [554, 237] on p-checkbox at bounding box center [555, 238] width 13 height 10
checkbox input "false"
checkbox input "true"
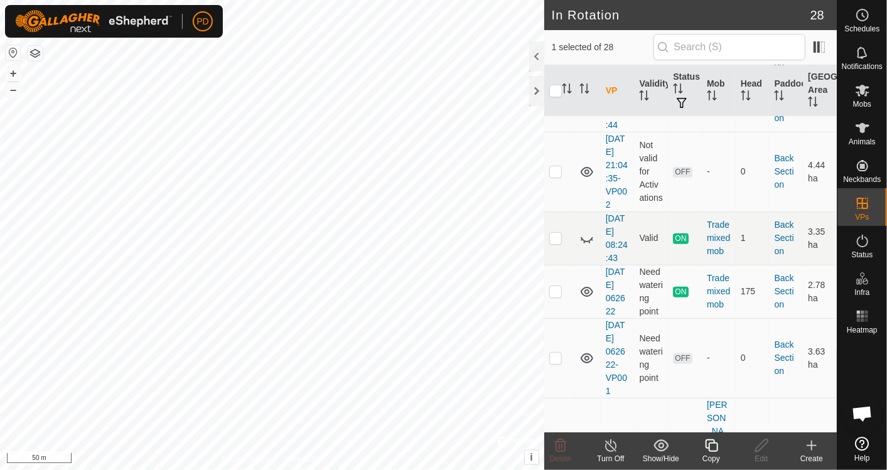
checkbox input "false"
checkbox input "true"
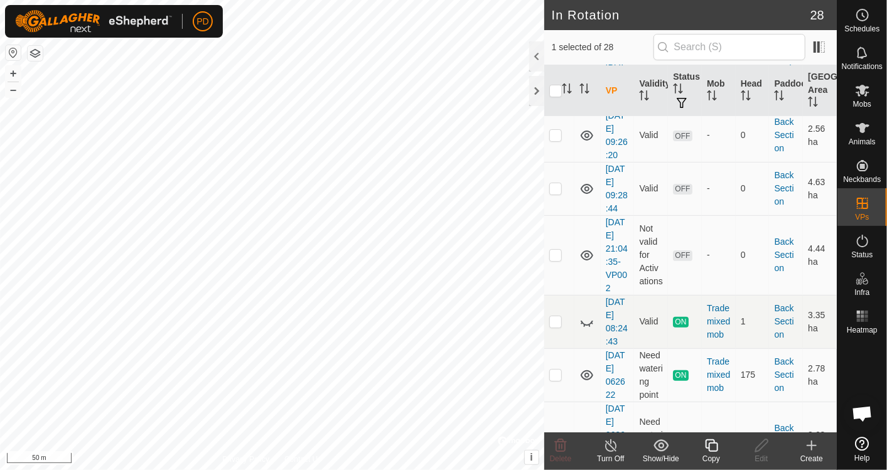
scroll to position [111, 0]
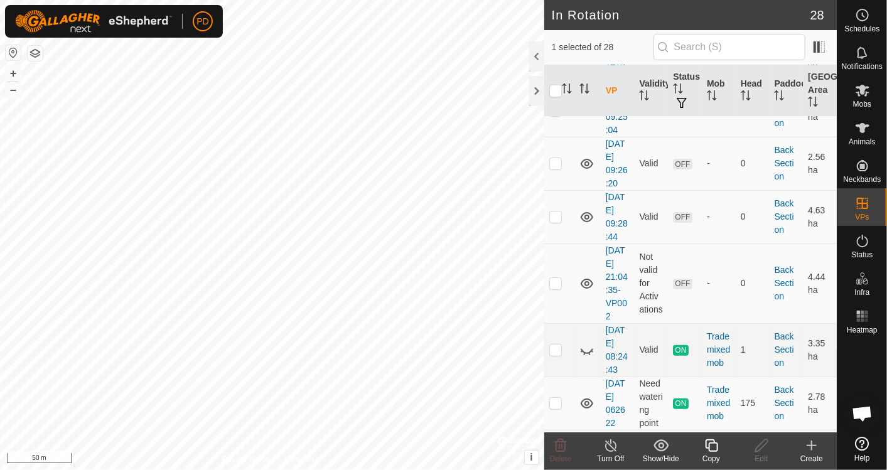
checkbox input "true"
checkbox input "false"
checkbox input "true"
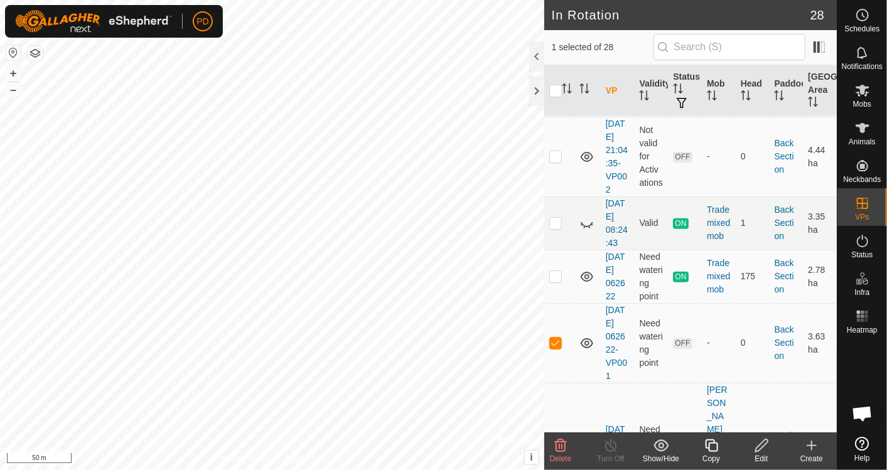
scroll to position [251, 0]
